Goal: Information Seeking & Learning: Learn about a topic

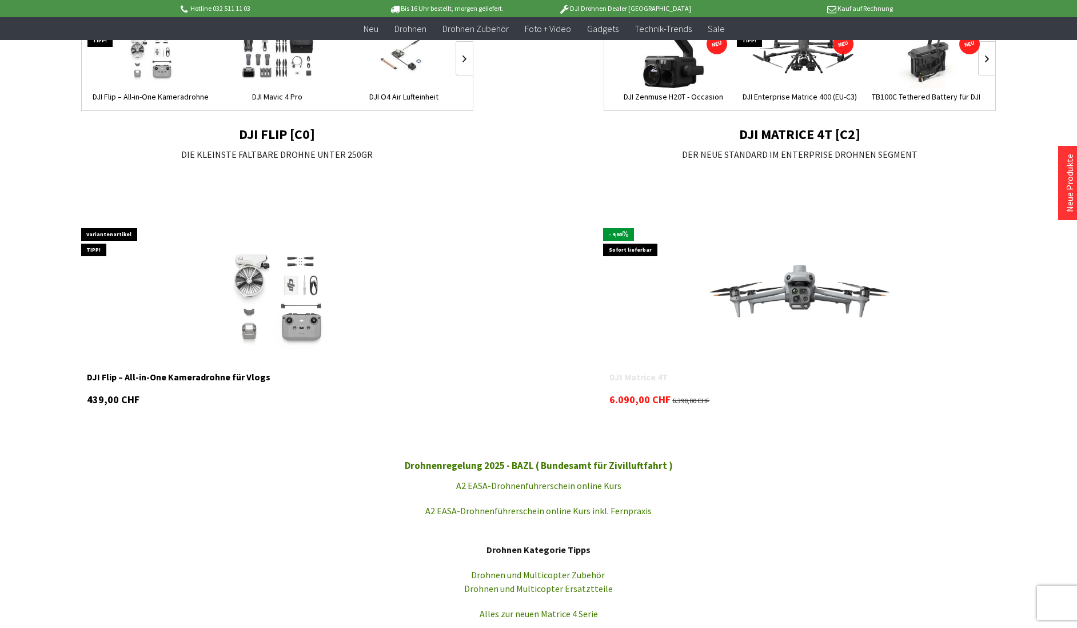
scroll to position [858, 0]
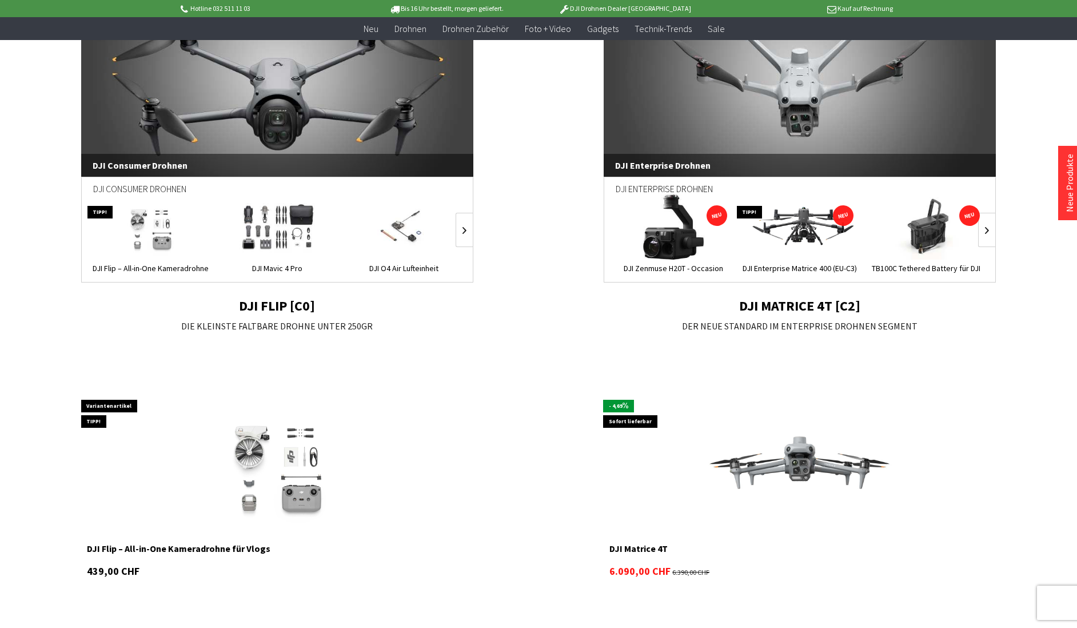
click at [679, 261] on div "DJI Zenmuse H20T - Occasion 4.000,00 CHF" at bounding box center [673, 235] width 126 height 82
click at [684, 260] on img at bounding box center [673, 226] width 65 height 65
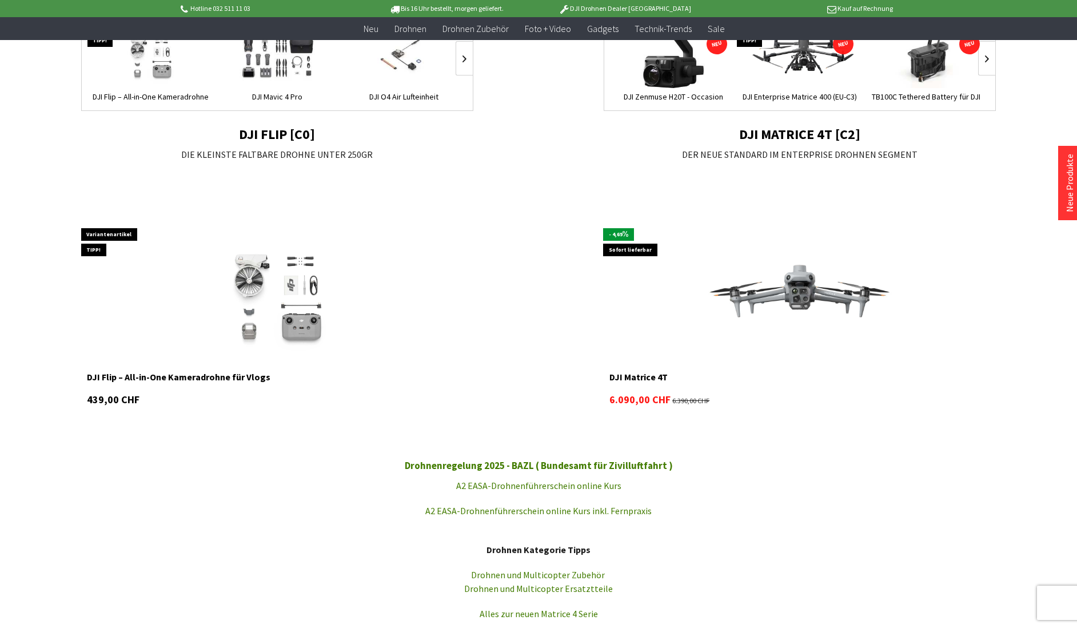
scroll to position [915, 0]
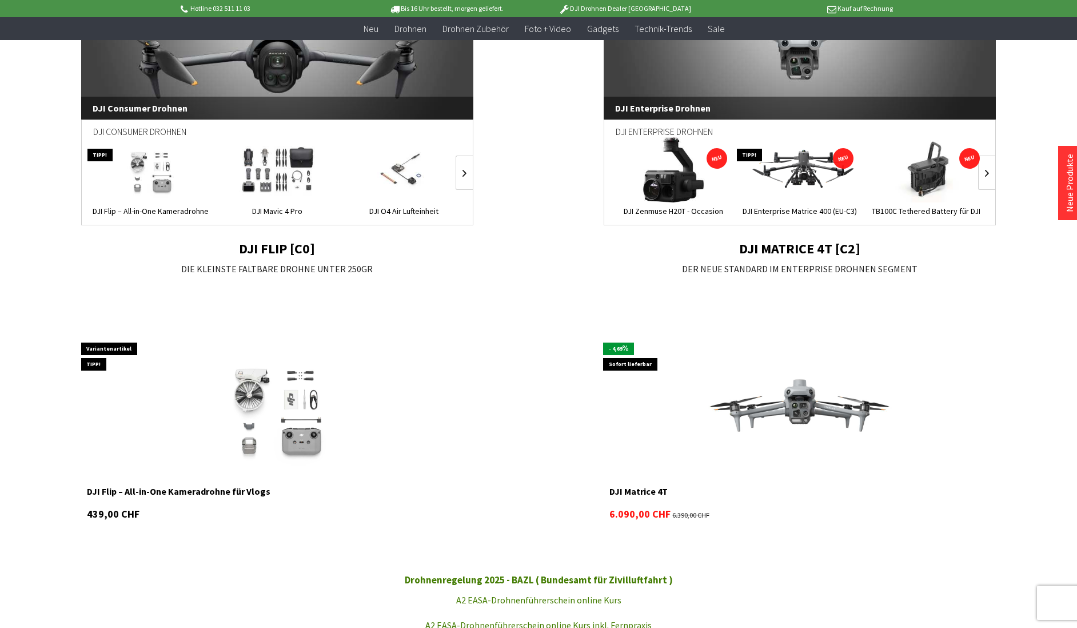
click at [799, 414] on img at bounding box center [799, 407] width 249 height 140
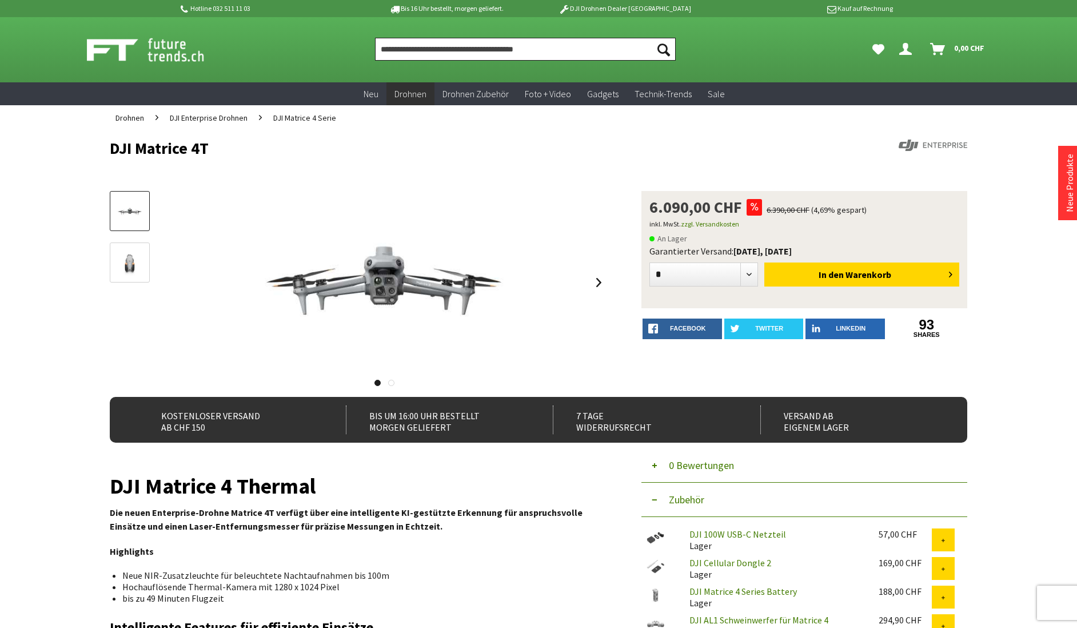
click at [440, 48] on input "Produkt, Marke, Kategorie, EAN, Artikelnummer…" at bounding box center [525, 49] width 301 height 23
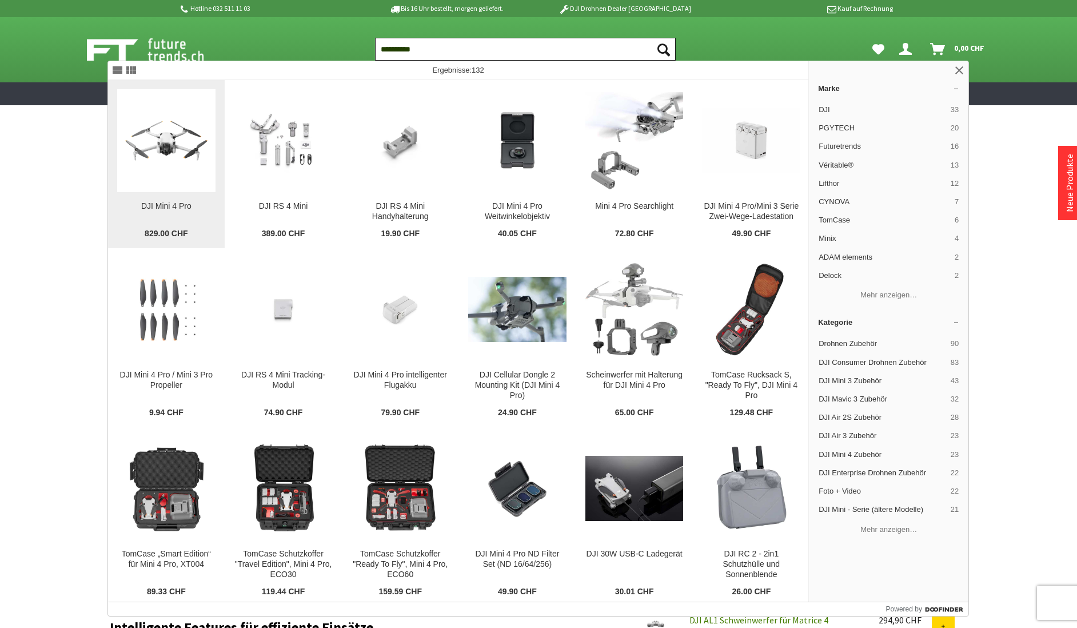
type input "**********"
click at [141, 217] on div "DJI Mini 4 Pro DJI Mini 4 Pro - All-in-One Leichtkameradrohne mit Rundum-Sensor…" at bounding box center [166, 220] width 98 height 38
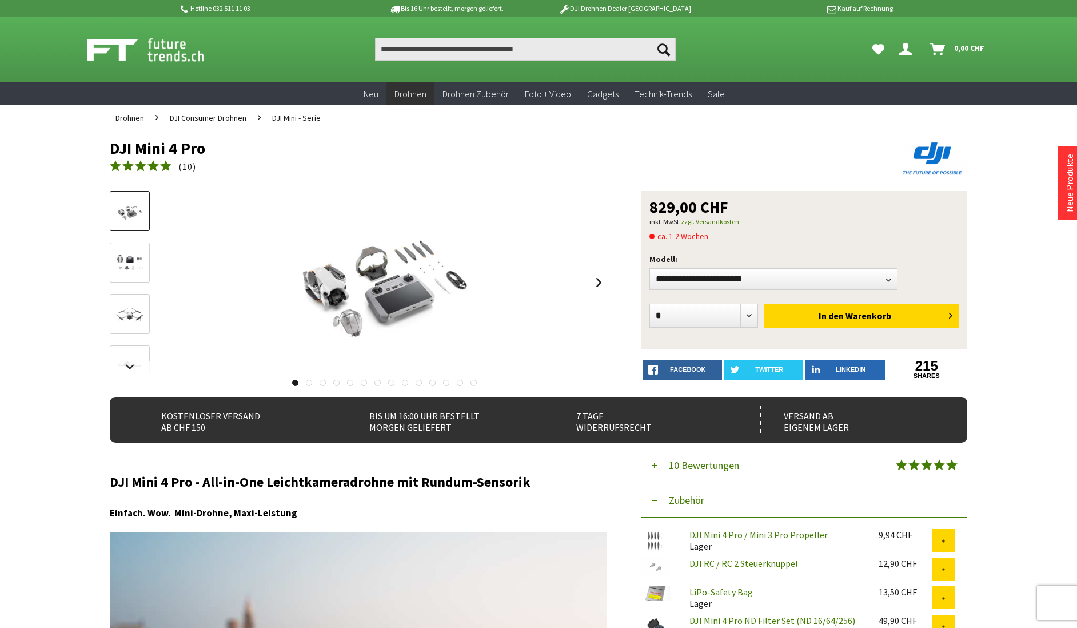
drag, startPoint x: 201, startPoint y: 148, endPoint x: 73, endPoint y: 144, distance: 127.6
copy h1 "DJI Mini 4 Pro"
